Goal: Task Accomplishment & Management: Manage account settings

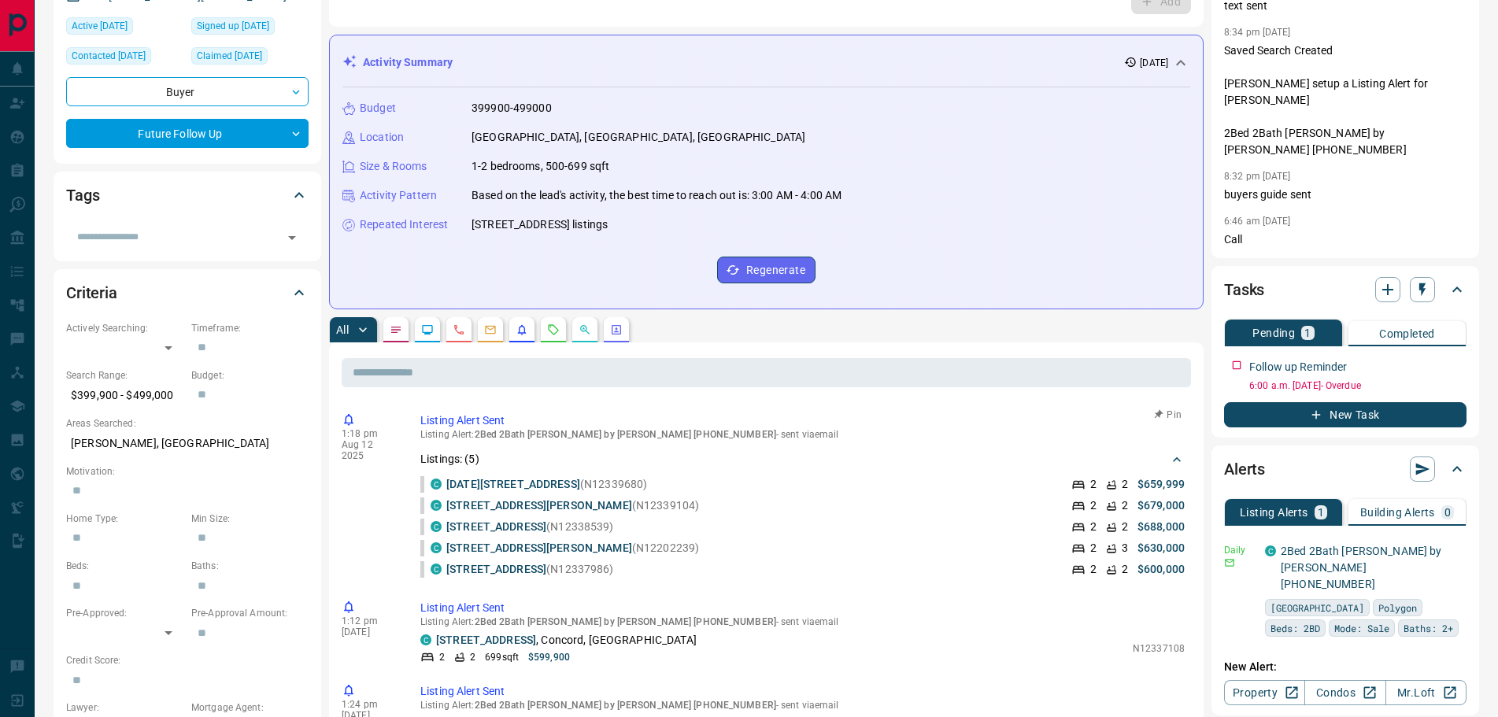
scroll to position [139, 0]
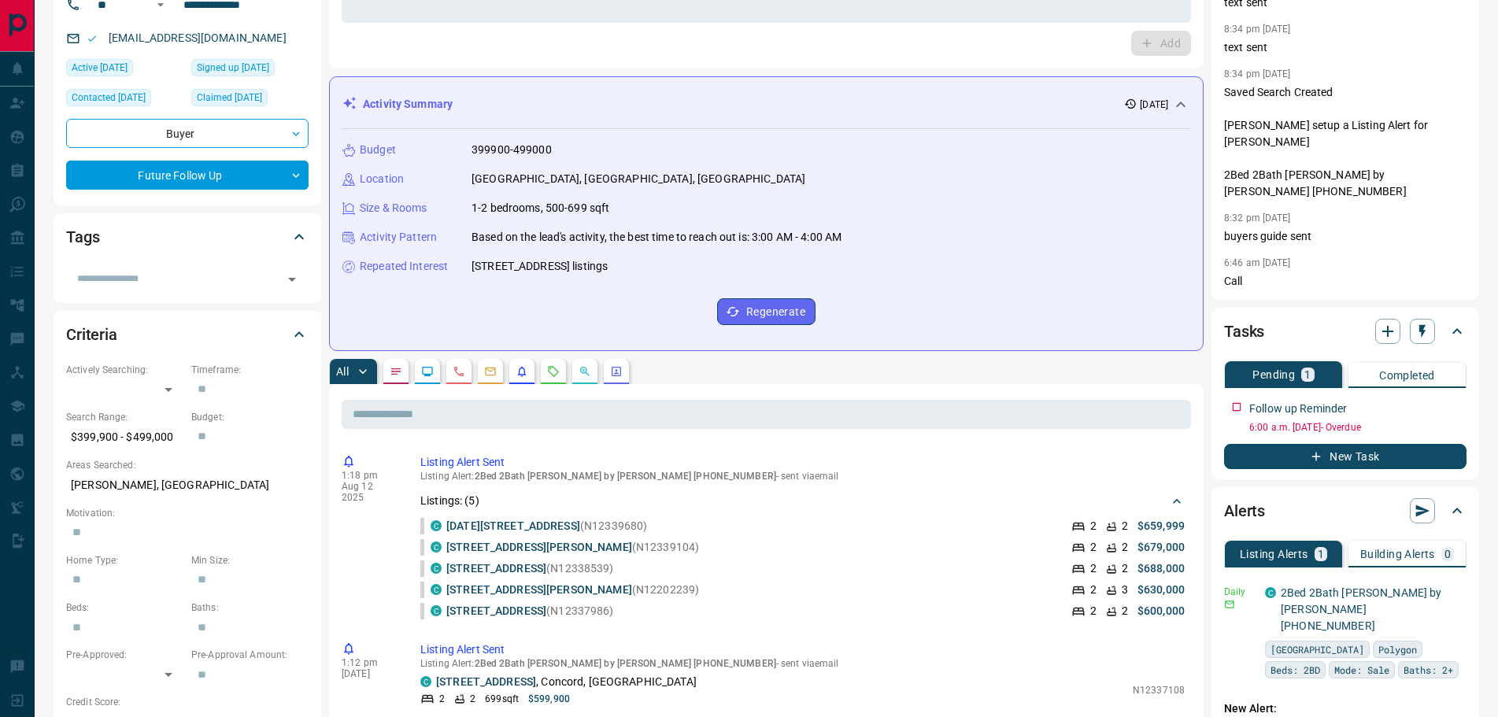
click at [394, 367] on icon "Notes" at bounding box center [396, 371] width 13 height 13
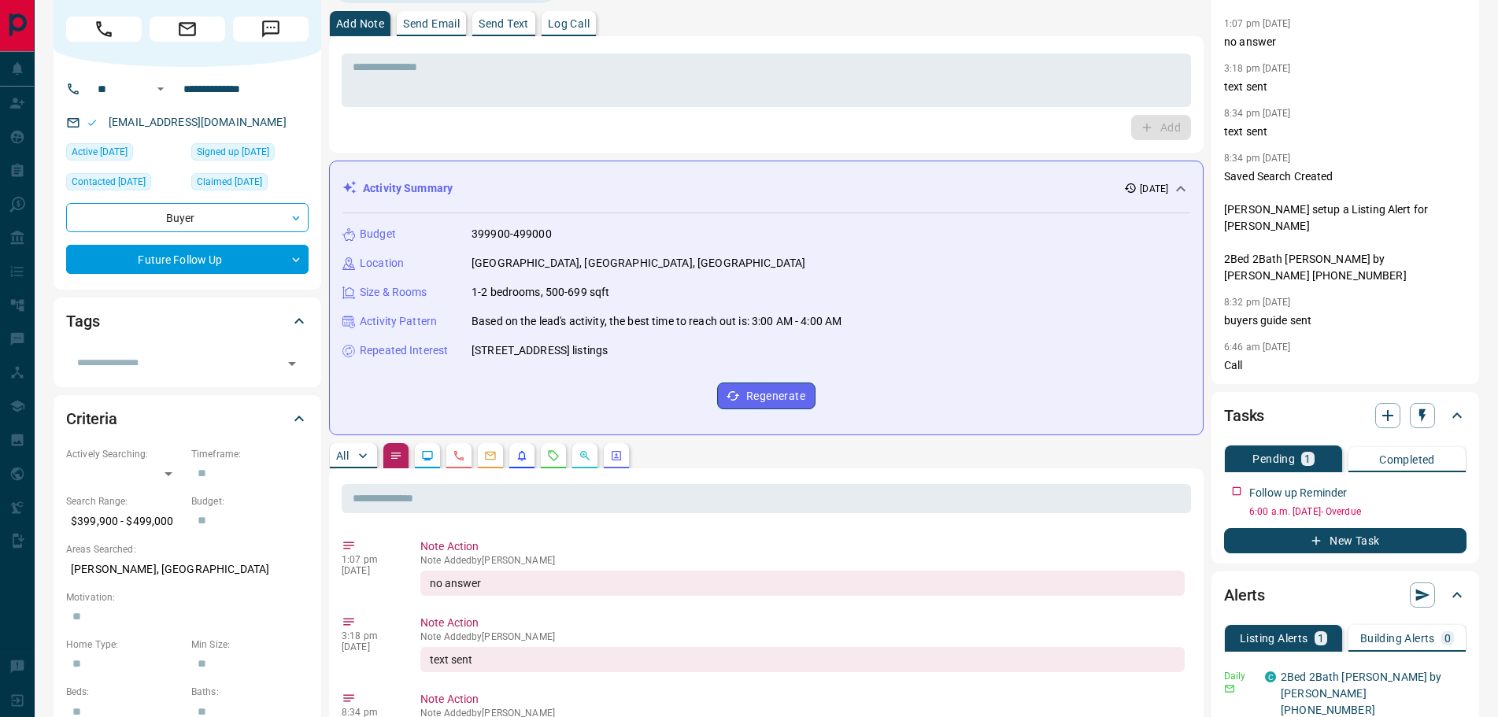
scroll to position [0, 0]
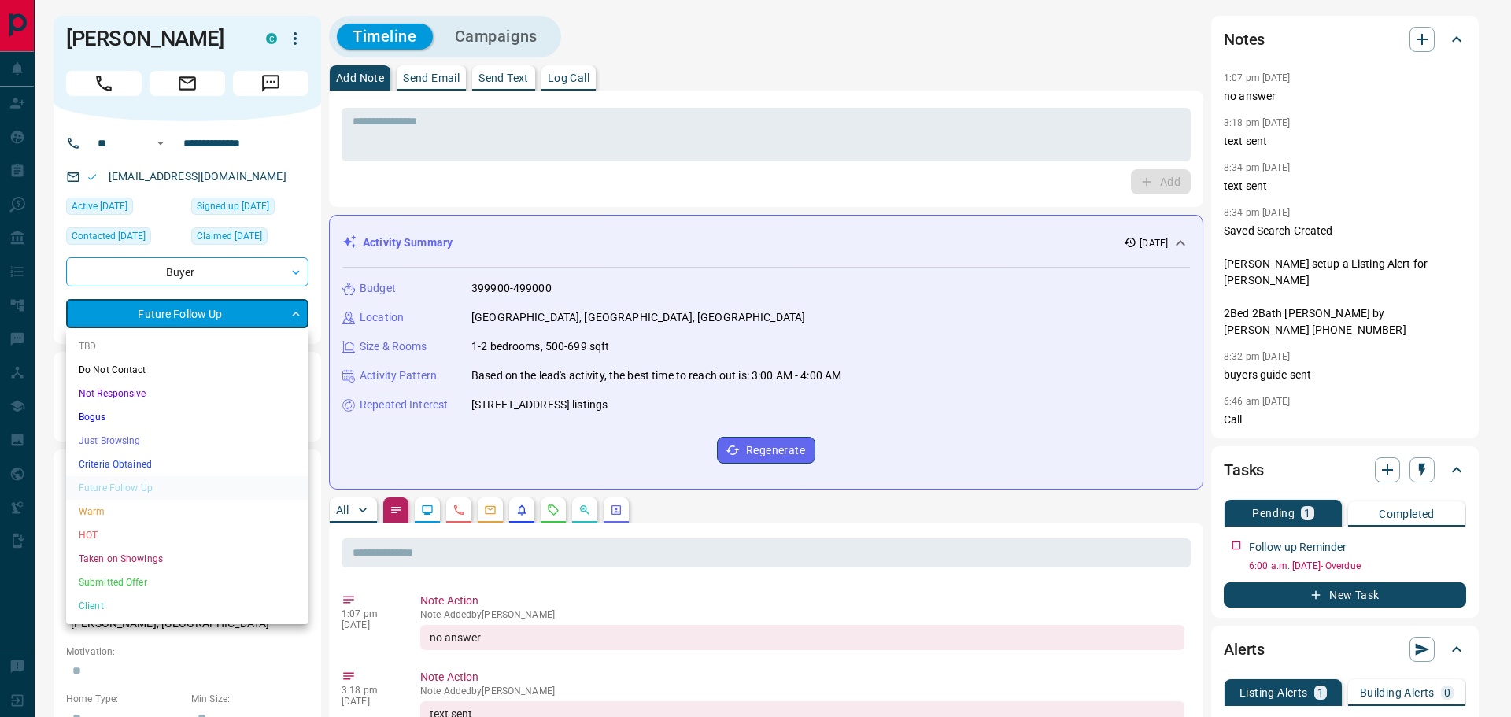
click at [110, 391] on li "Not Responsive" at bounding box center [187, 394] width 242 height 24
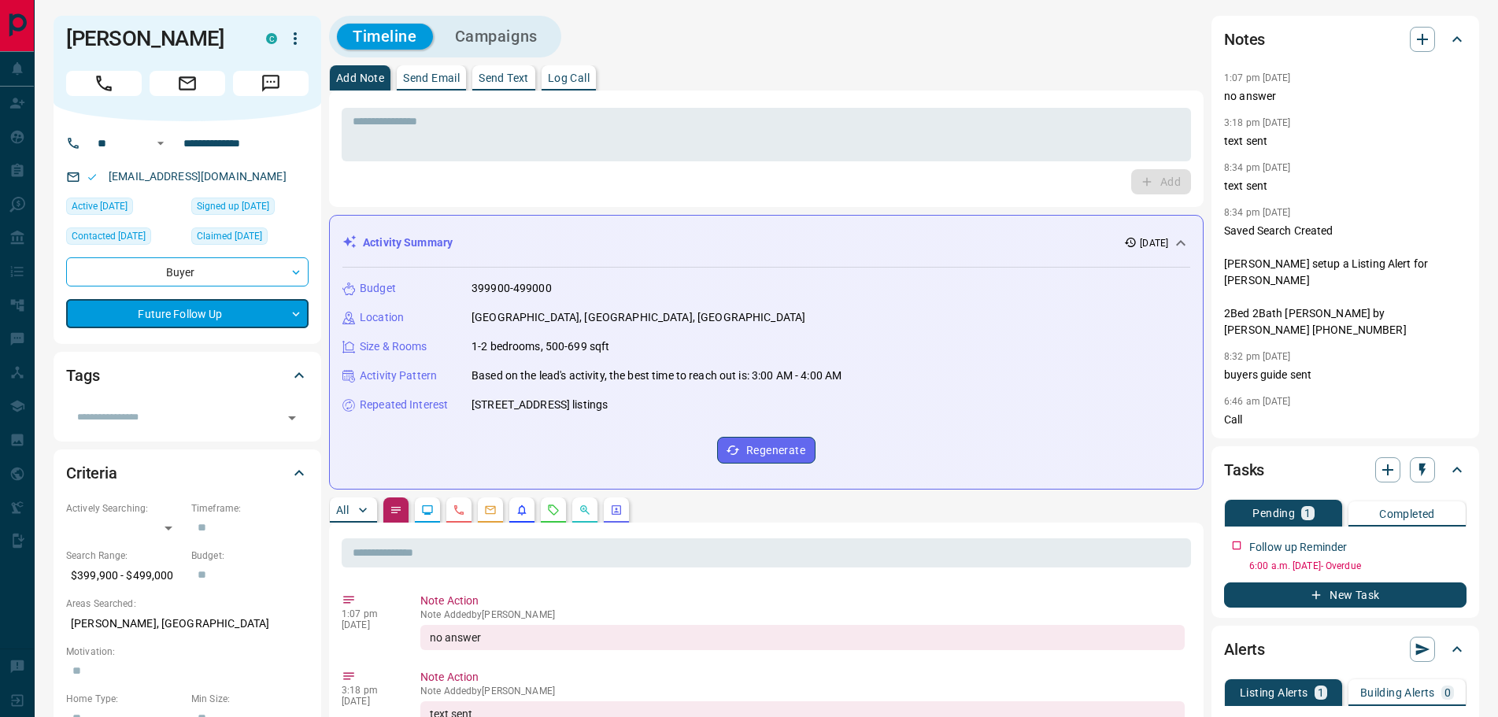
type input "*"
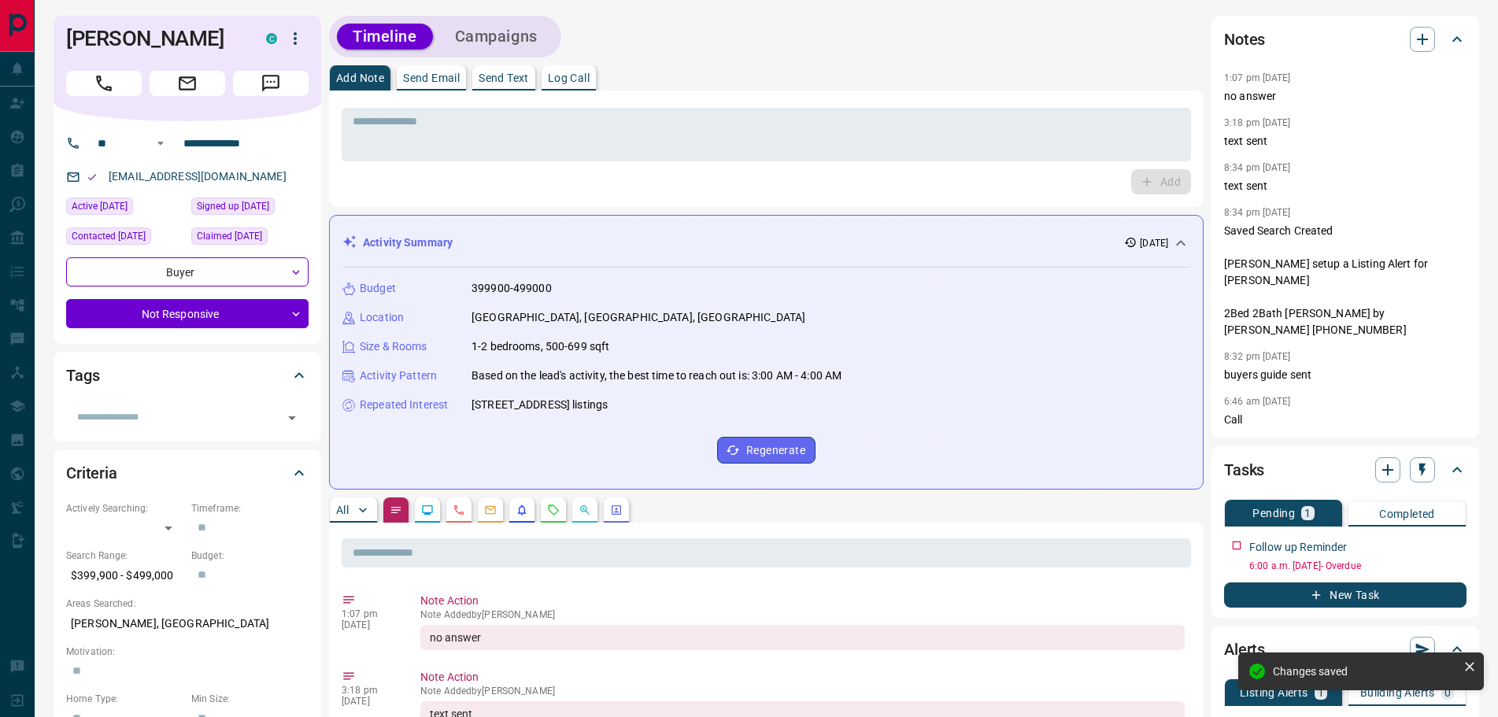
click at [571, 65] on button "Log Call" at bounding box center [569, 77] width 54 height 25
drag, startPoint x: 1150, startPoint y: 180, endPoint x: 522, endPoint y: 120, distance: 631.0
click at [1149, 180] on button "Log Call" at bounding box center [1160, 181] width 62 height 25
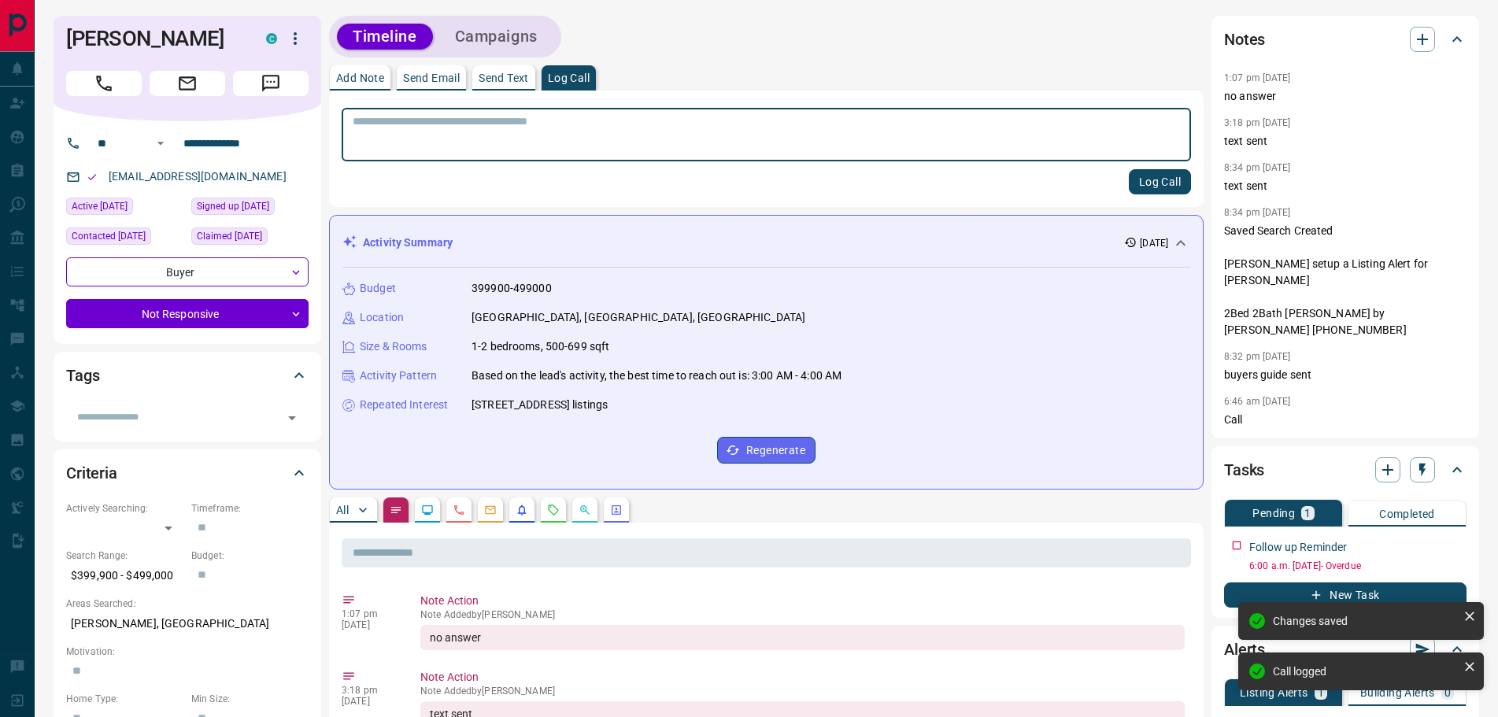
click at [357, 76] on p "Add Note" at bounding box center [360, 77] width 48 height 11
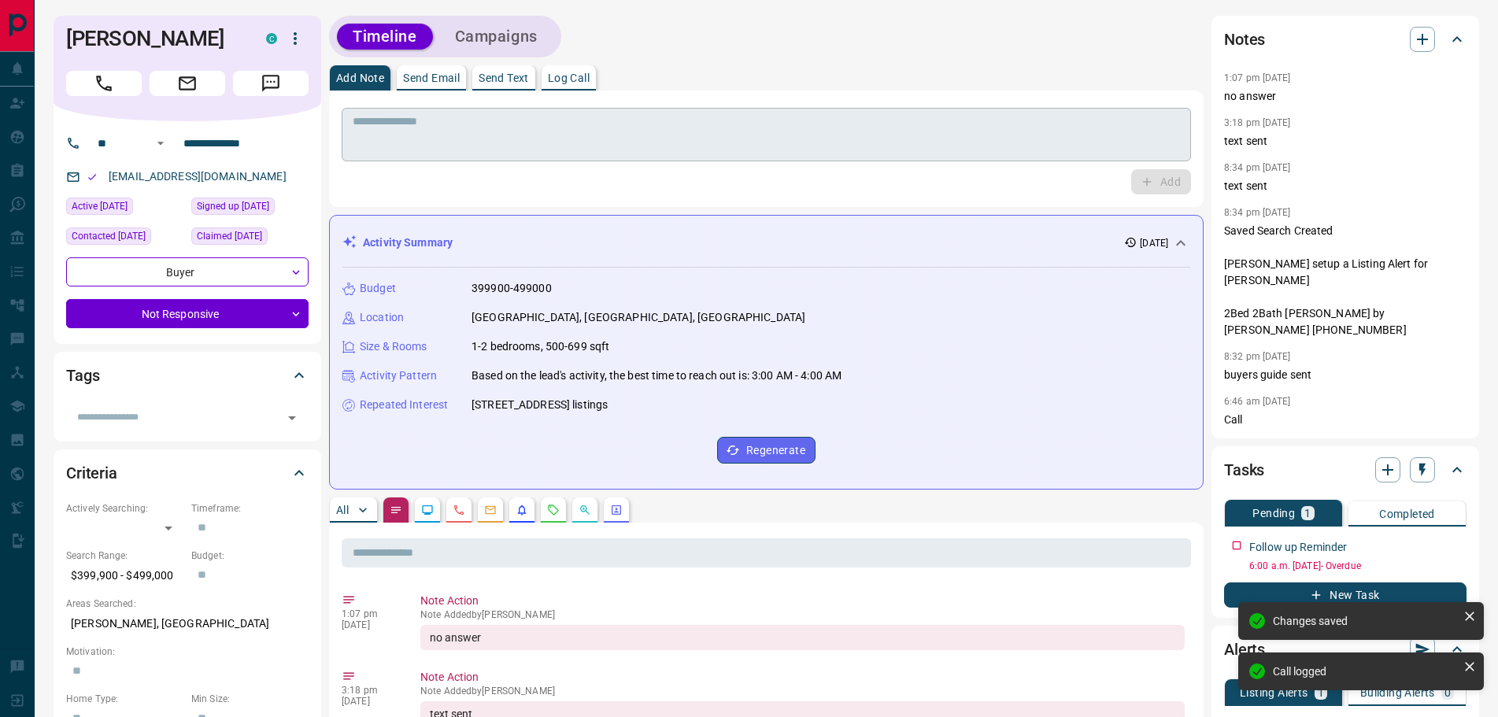
click at [385, 155] on div "* ​" at bounding box center [766, 135] width 849 height 54
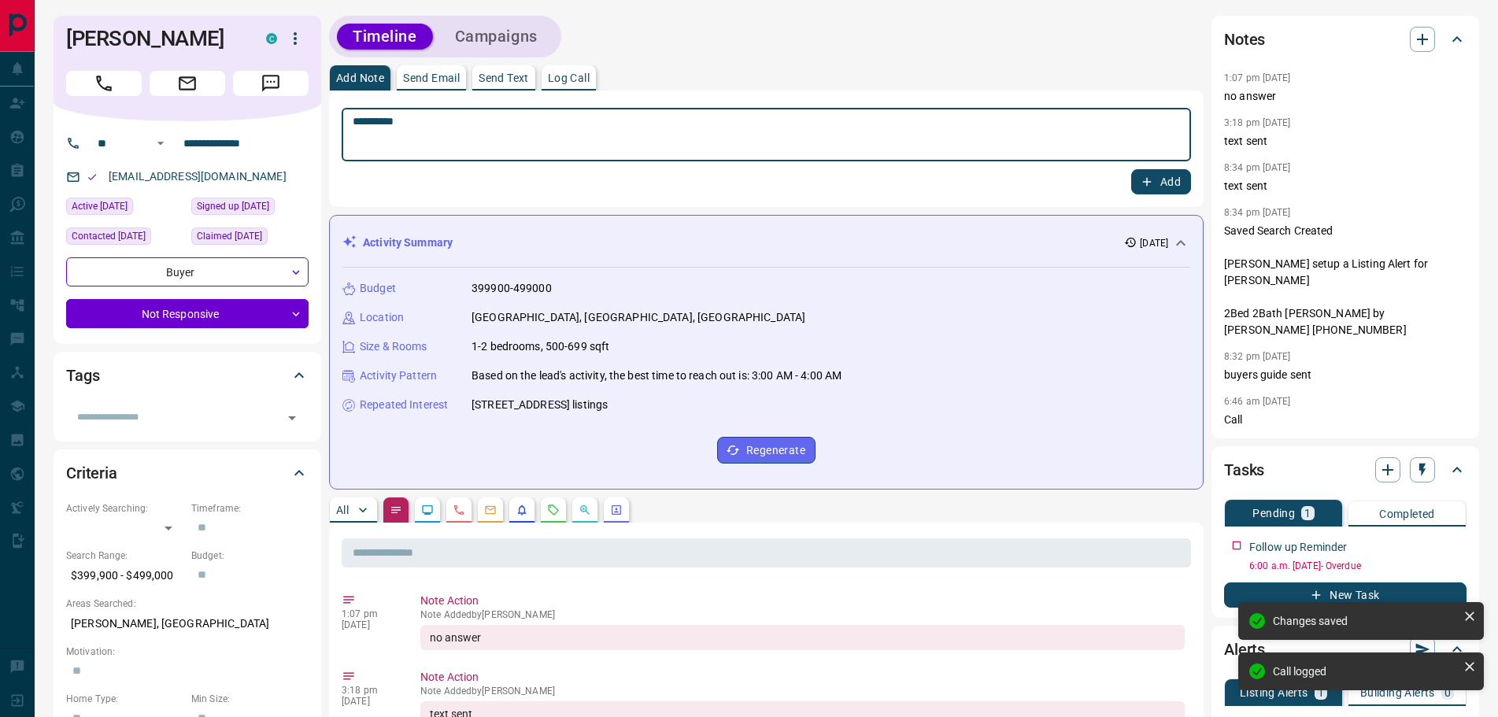
type textarea "*********"
click at [1159, 181] on button "Add" at bounding box center [1161, 181] width 60 height 25
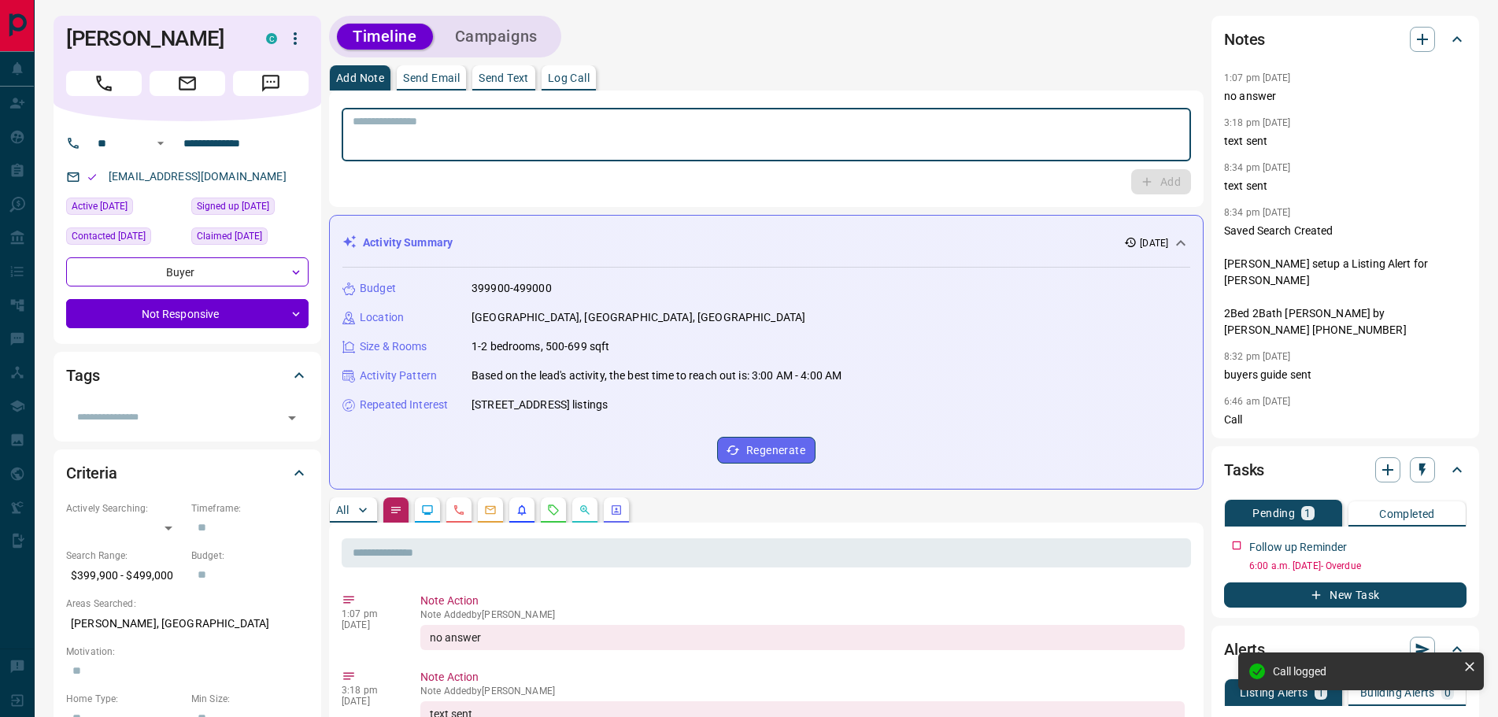
click at [370, 147] on textarea at bounding box center [766, 135] width 827 height 40
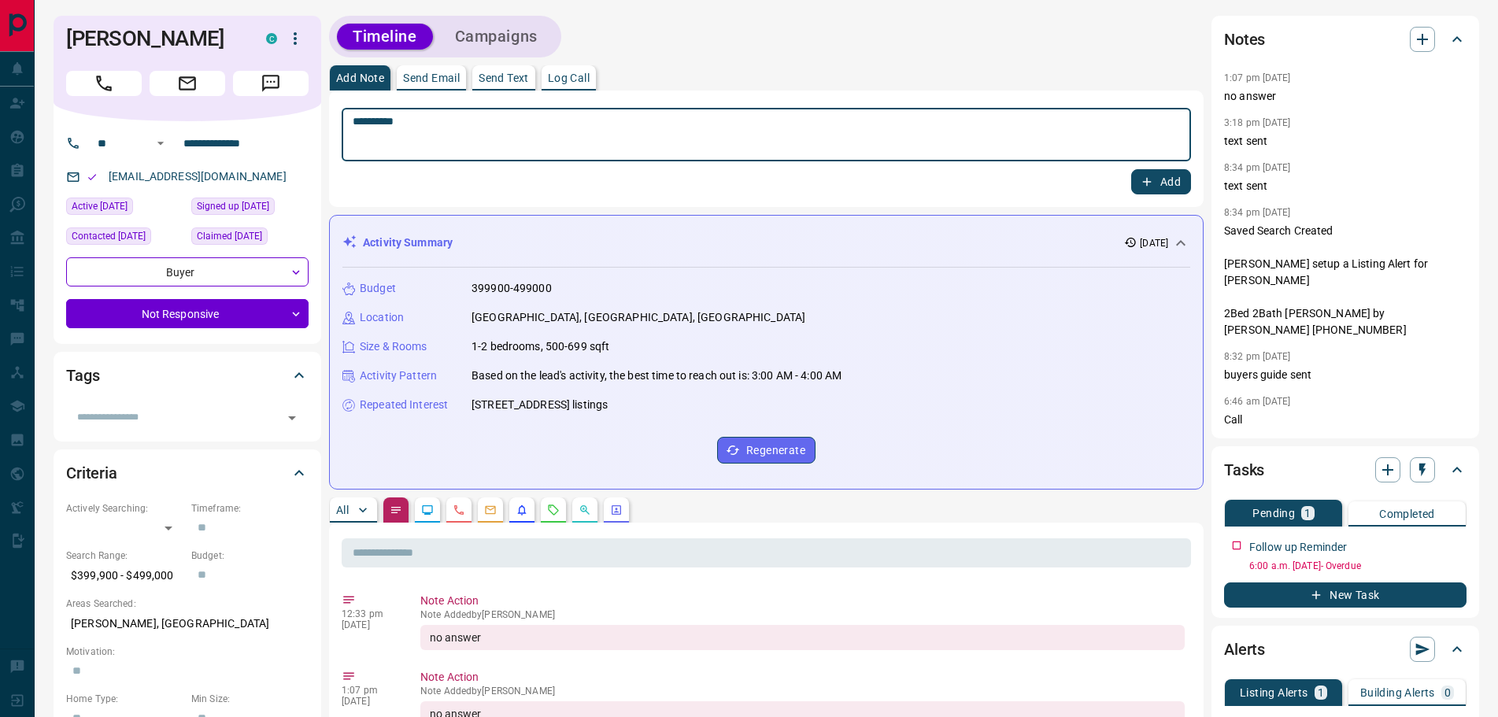
type textarea "*********"
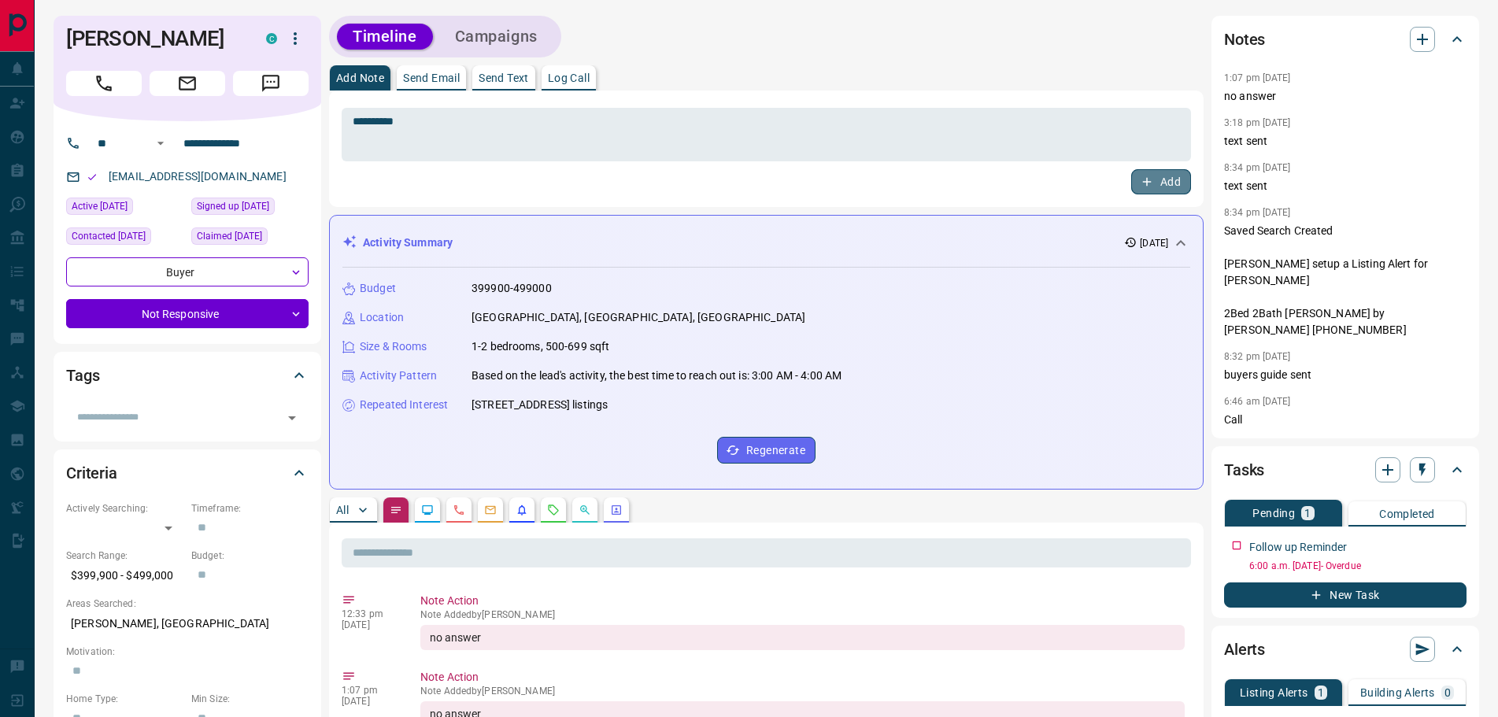
click at [1176, 179] on button "Add" at bounding box center [1161, 181] width 60 height 25
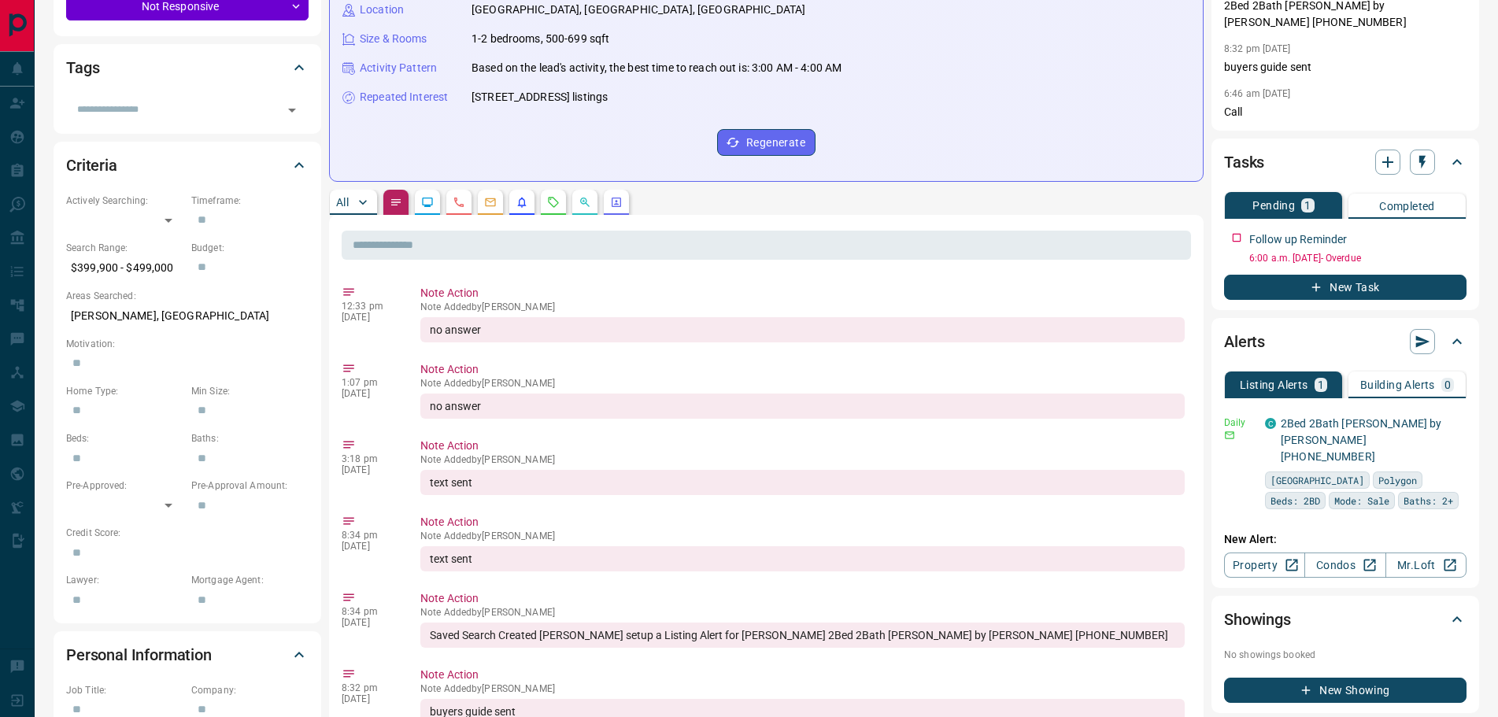
scroll to position [315, 0]
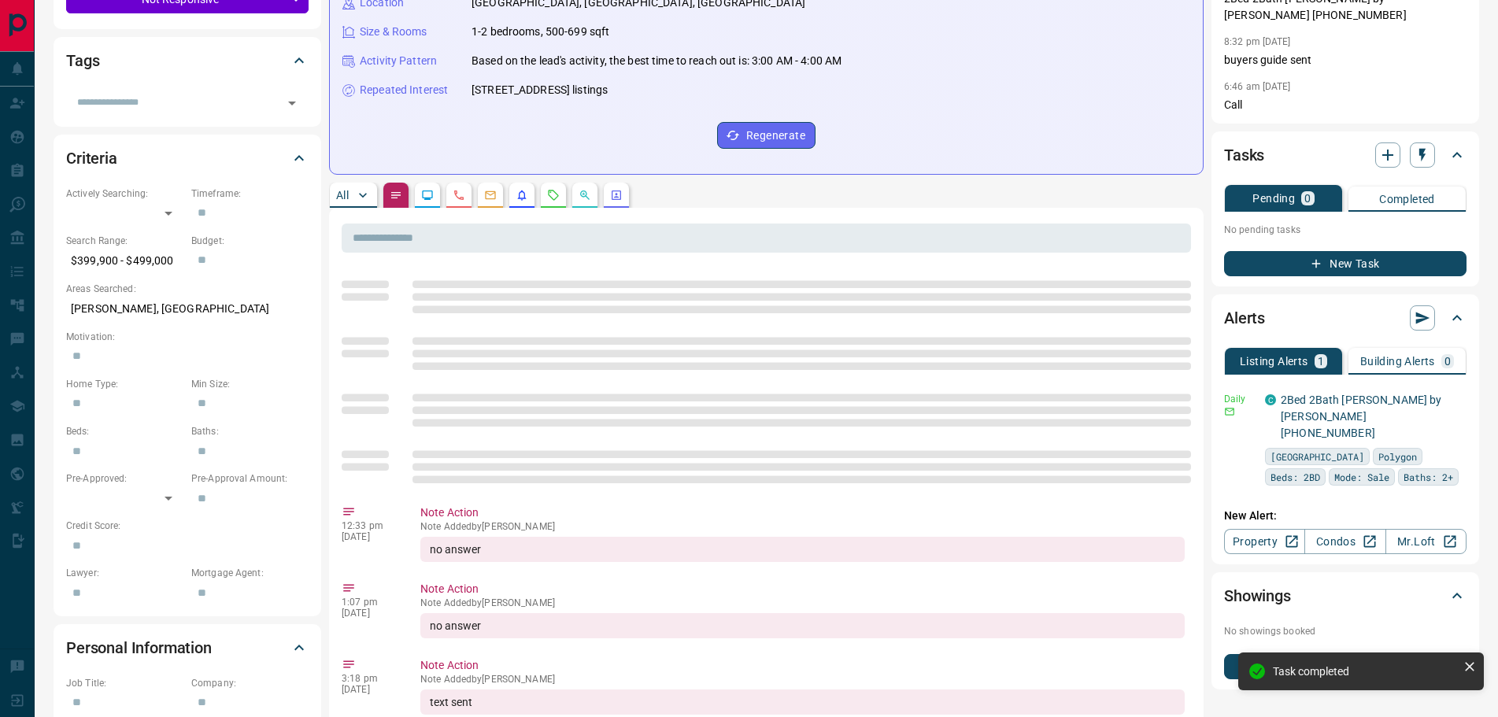
click at [344, 191] on p "All" at bounding box center [342, 195] width 13 height 11
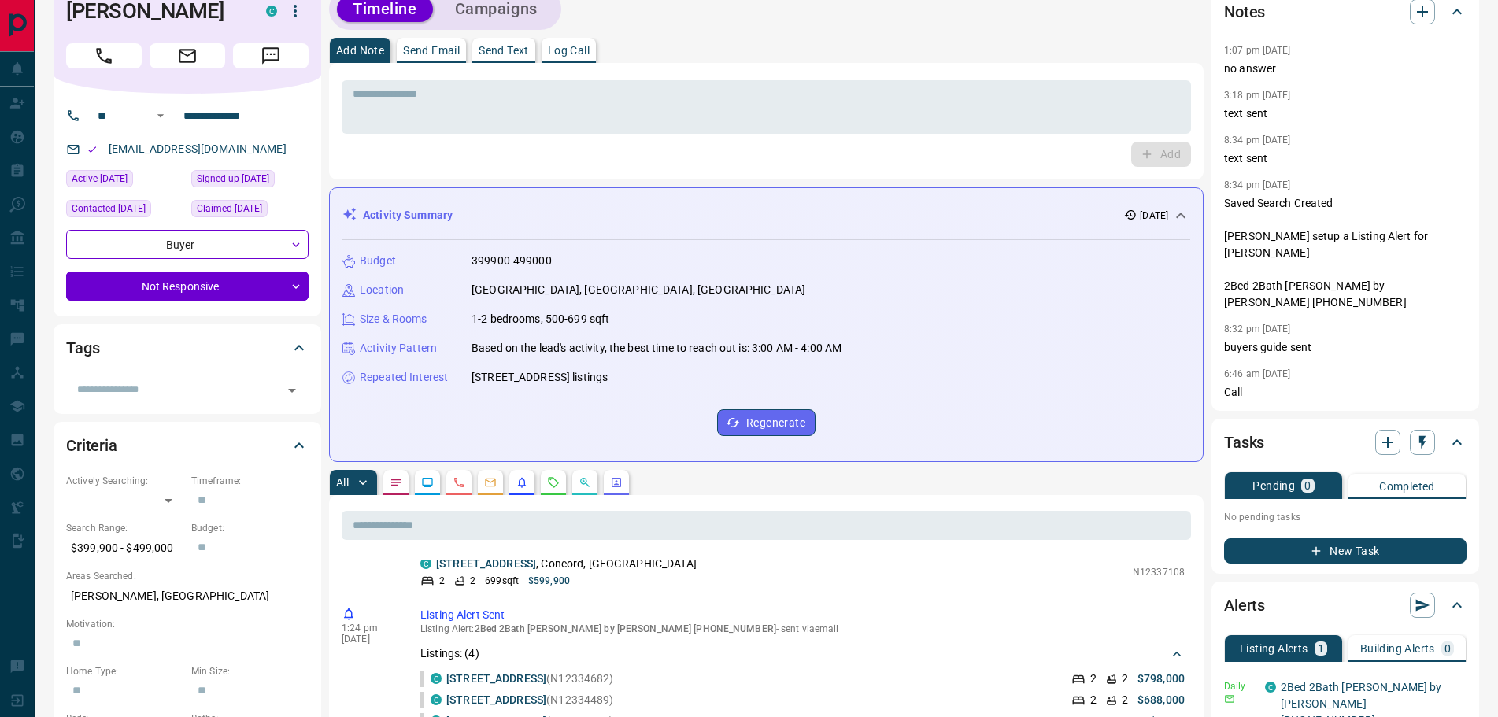
scroll to position [0, 0]
